Goal: Information Seeking & Learning: Learn about a topic

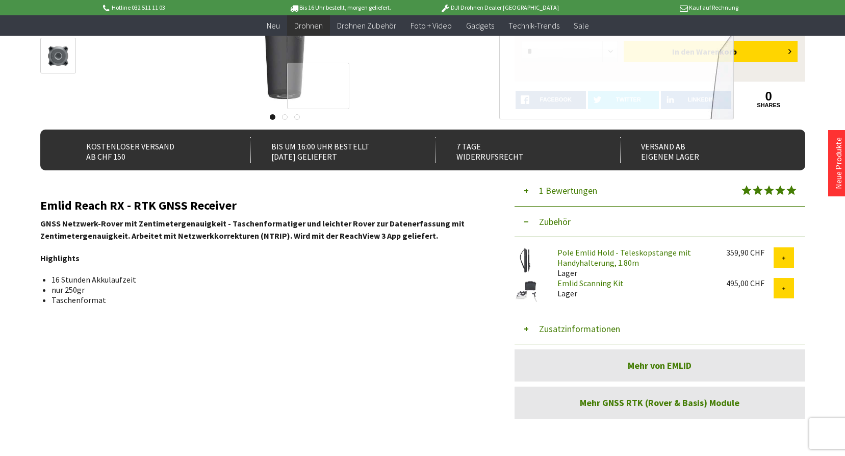
scroll to position [102, 0]
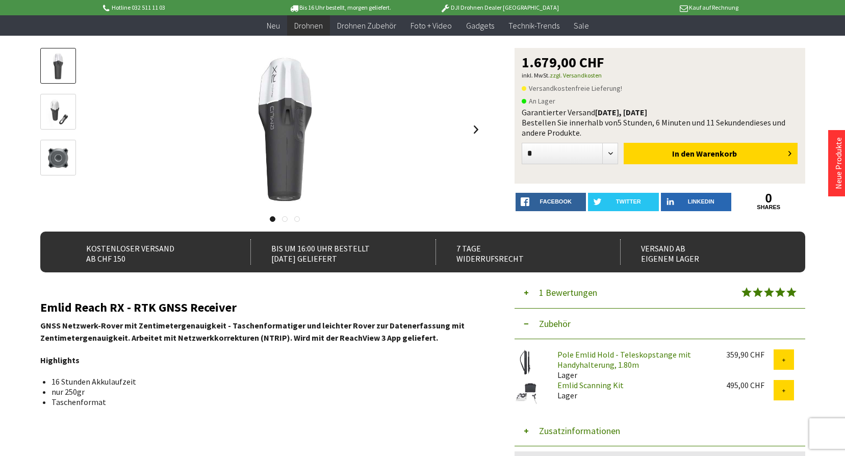
click at [287, 218] on link at bounding box center [285, 219] width 6 height 6
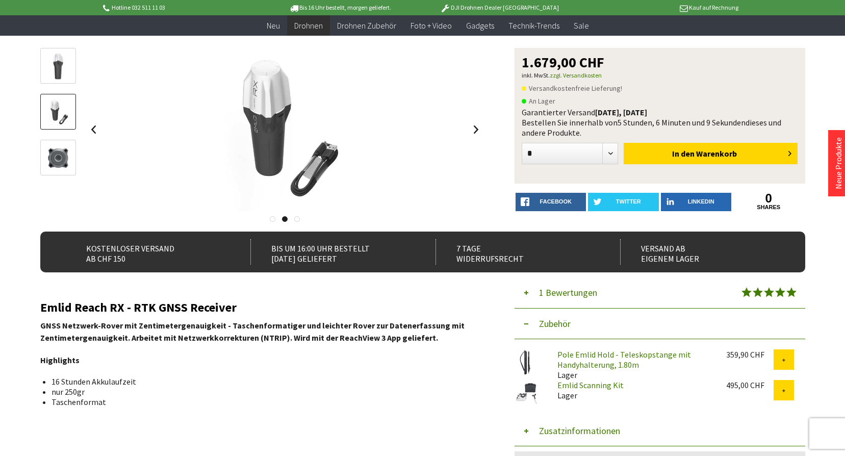
click at [296, 218] on link at bounding box center [297, 219] width 6 height 6
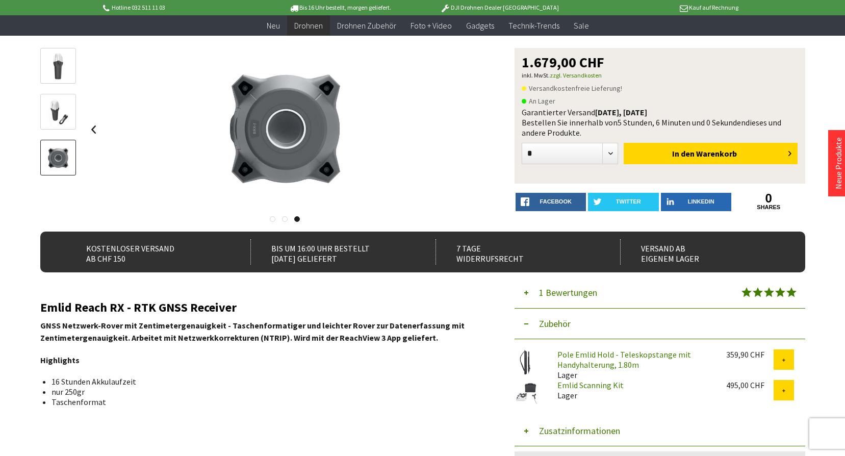
click at [579, 388] on link "Emlid Scanning Kit" at bounding box center [591, 385] width 66 height 10
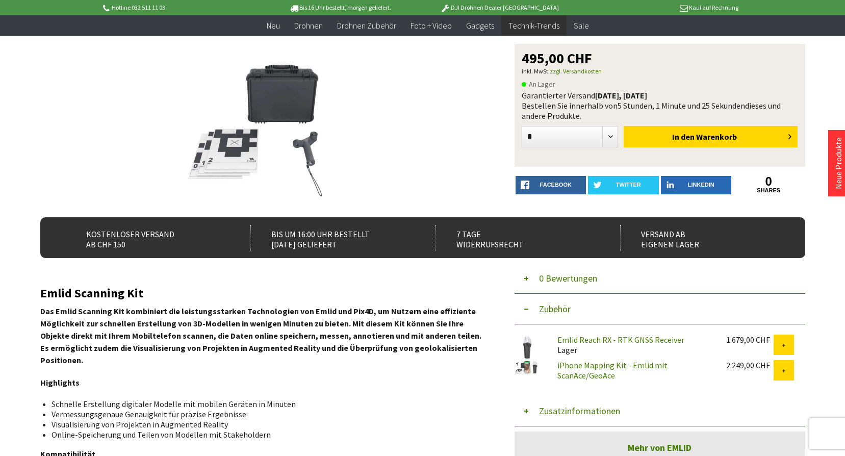
scroll to position [153, 0]
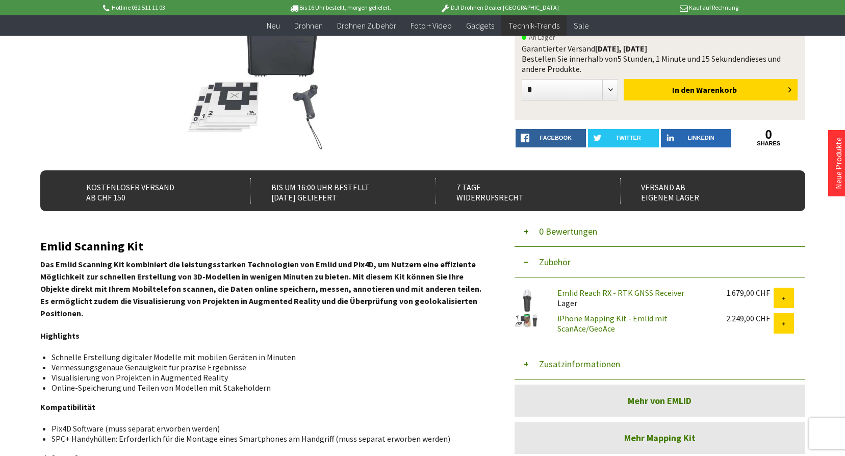
click at [564, 317] on link "iPhone Mapping Kit - Emlid mit ScanAce/GeoAce" at bounding box center [613, 323] width 110 height 20
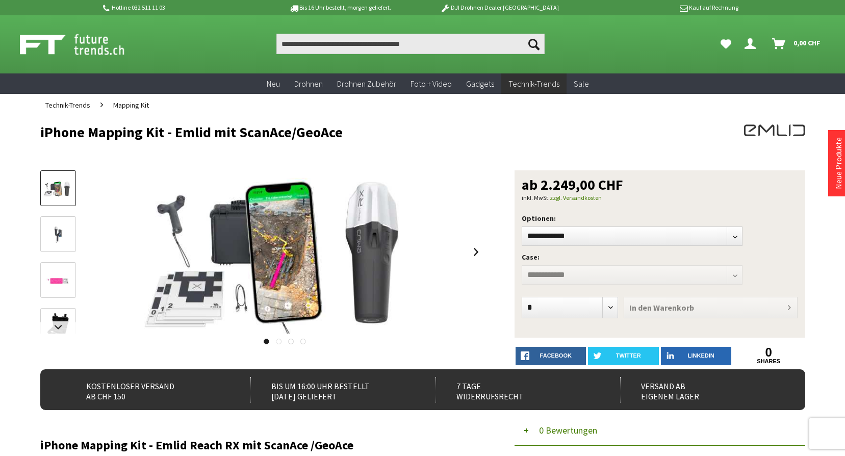
click at [53, 227] on img at bounding box center [58, 234] width 30 height 17
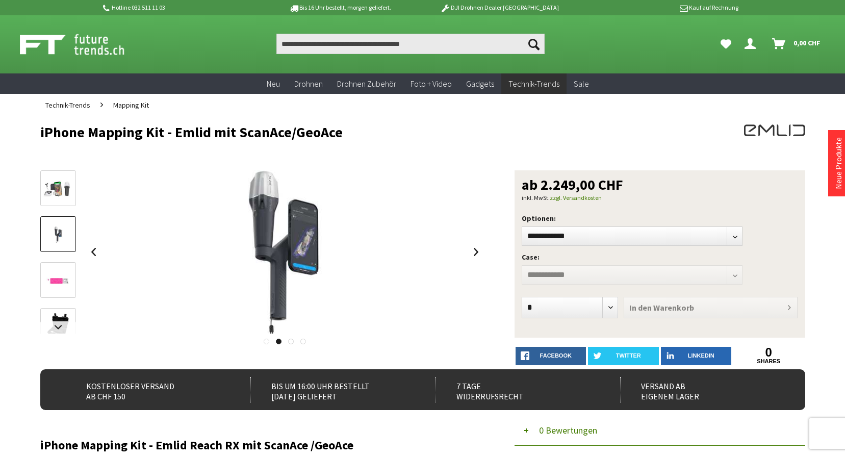
click at [61, 270] on link at bounding box center [58, 280] width 36 height 36
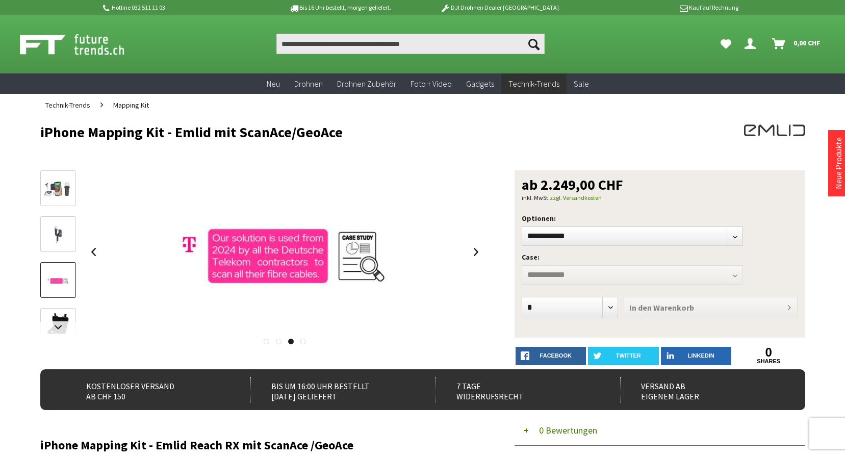
click at [62, 315] on img at bounding box center [58, 327] width 30 height 30
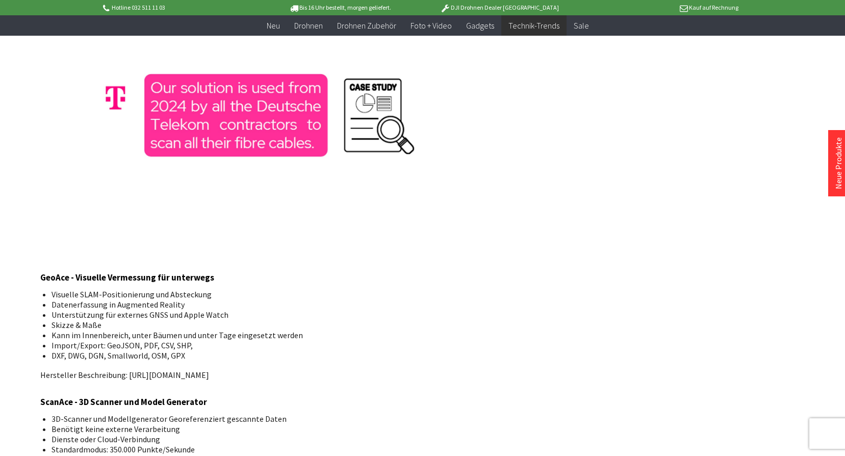
scroll to position [1071, 0]
